Goal: Task Accomplishment & Management: Manage account settings

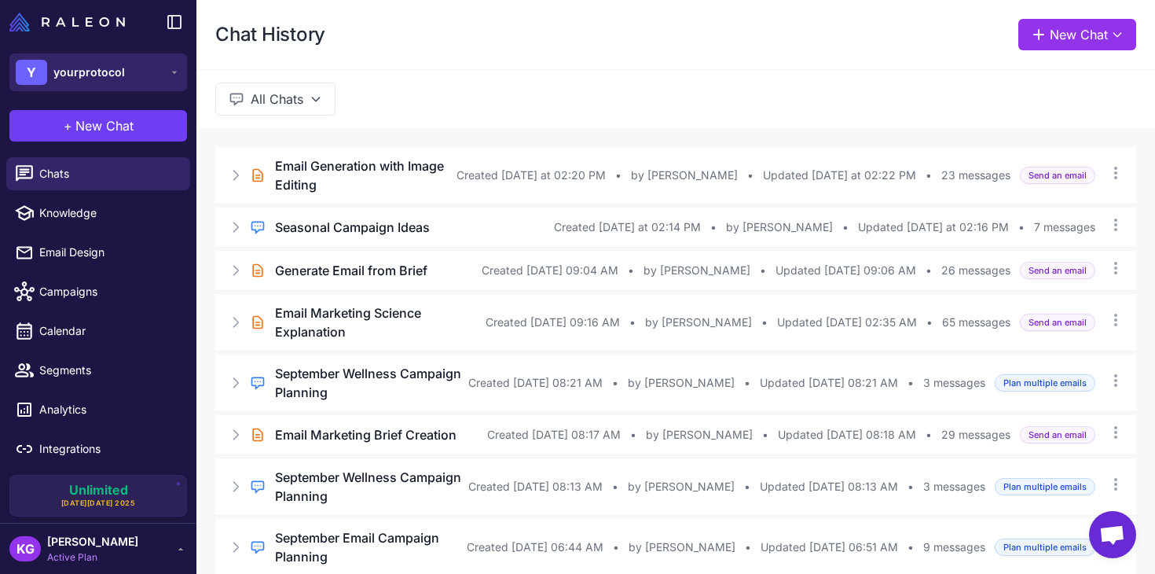
click at [122, 77] on button "Y yourprotocol" at bounding box center [98, 72] width 178 height 38
click at [170, 75] on icon at bounding box center [174, 72] width 13 height 13
click at [127, 550] on div "KG [PERSON_NAME] Active Plan" at bounding box center [98, 548] width 178 height 31
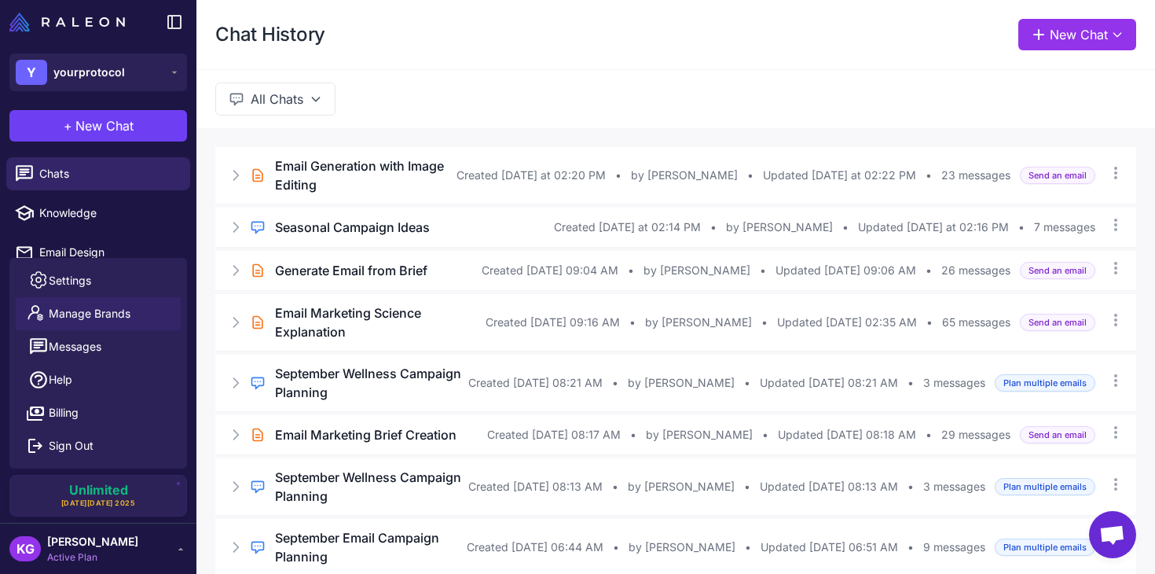
click at [114, 317] on span "Manage Brands" at bounding box center [90, 313] width 82 height 17
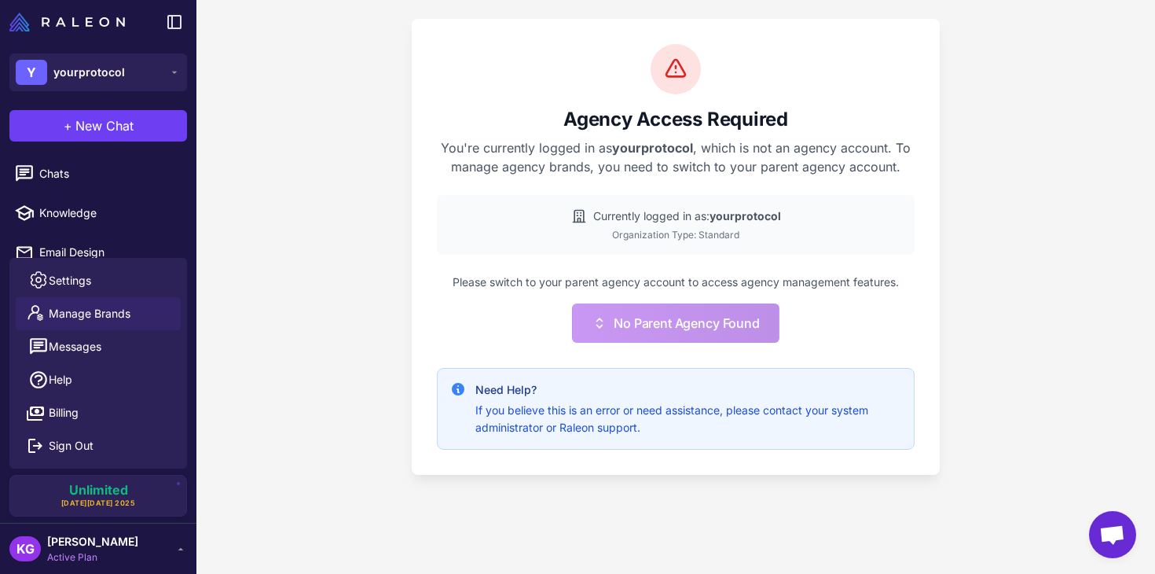
click at [237, 228] on div "Agency Access Required You're currently logged in as yourprotocol , which is no…" at bounding box center [675, 287] width 959 height 574
click at [108, 549] on span "[PERSON_NAME]" at bounding box center [92, 541] width 91 height 17
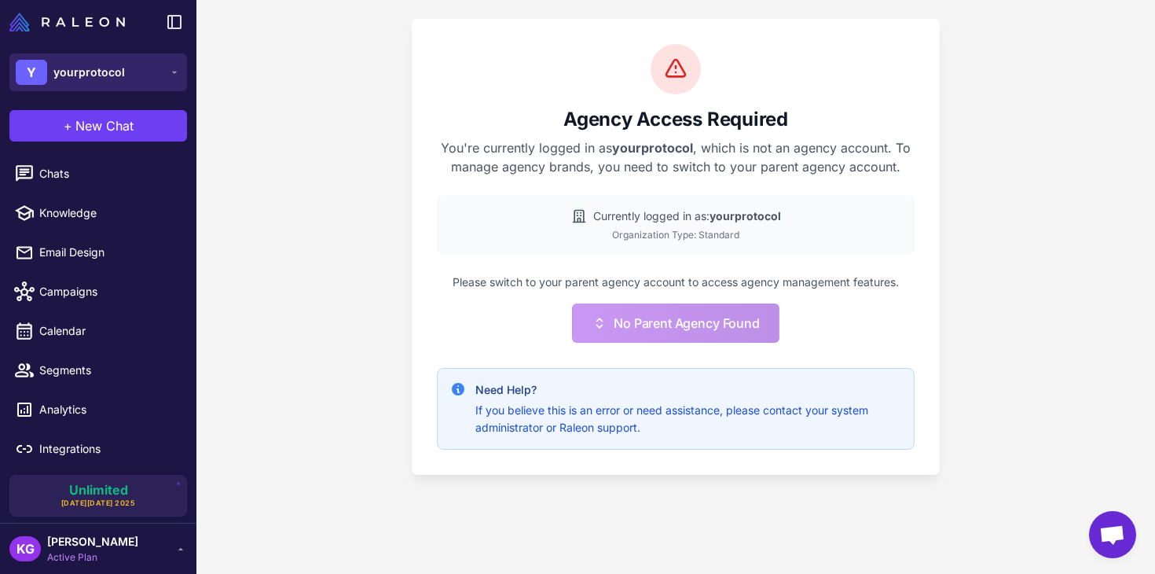
click at [97, 74] on span "yourprotocol" at bounding box center [89, 72] width 72 height 17
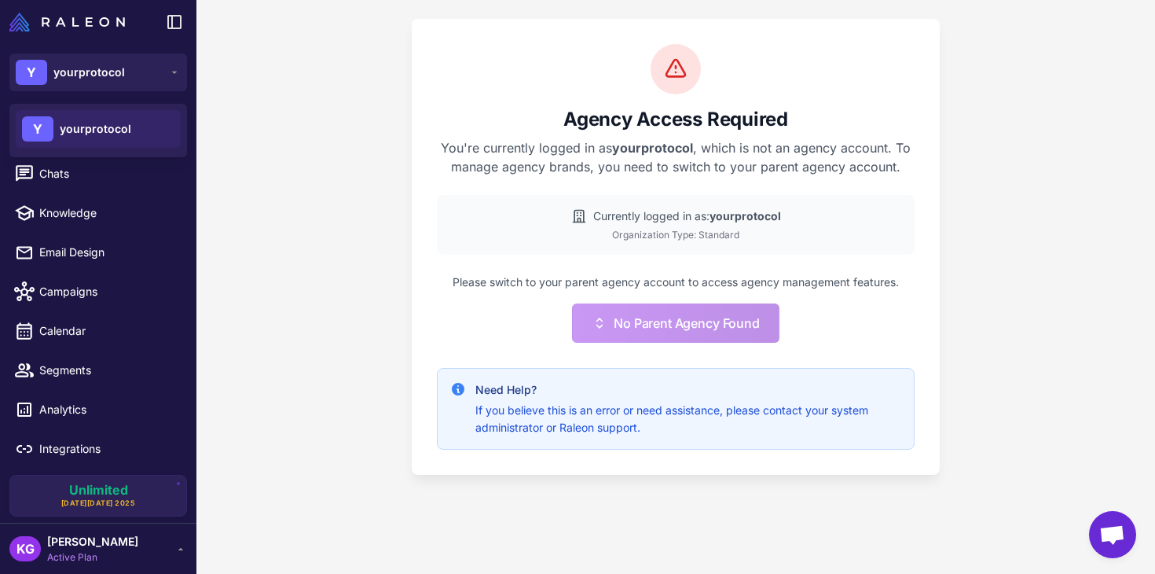
click at [83, 132] on span "yourprotocol" at bounding box center [96, 128] width 72 height 17
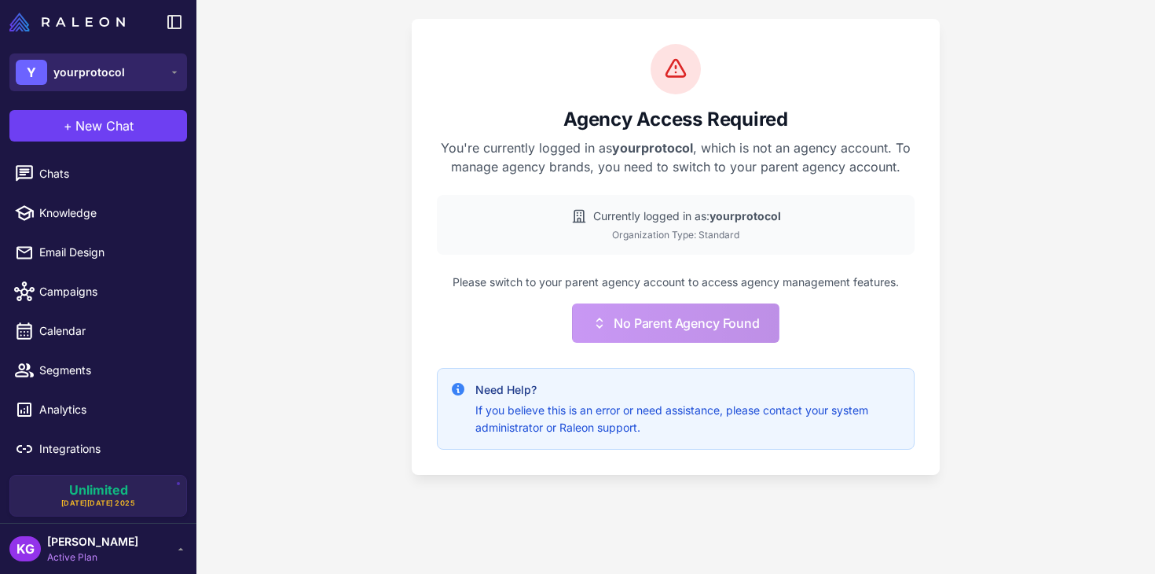
click at [109, 76] on span "yourprotocol" at bounding box center [89, 72] width 72 height 17
